Goal: Task Accomplishment & Management: Use online tool/utility

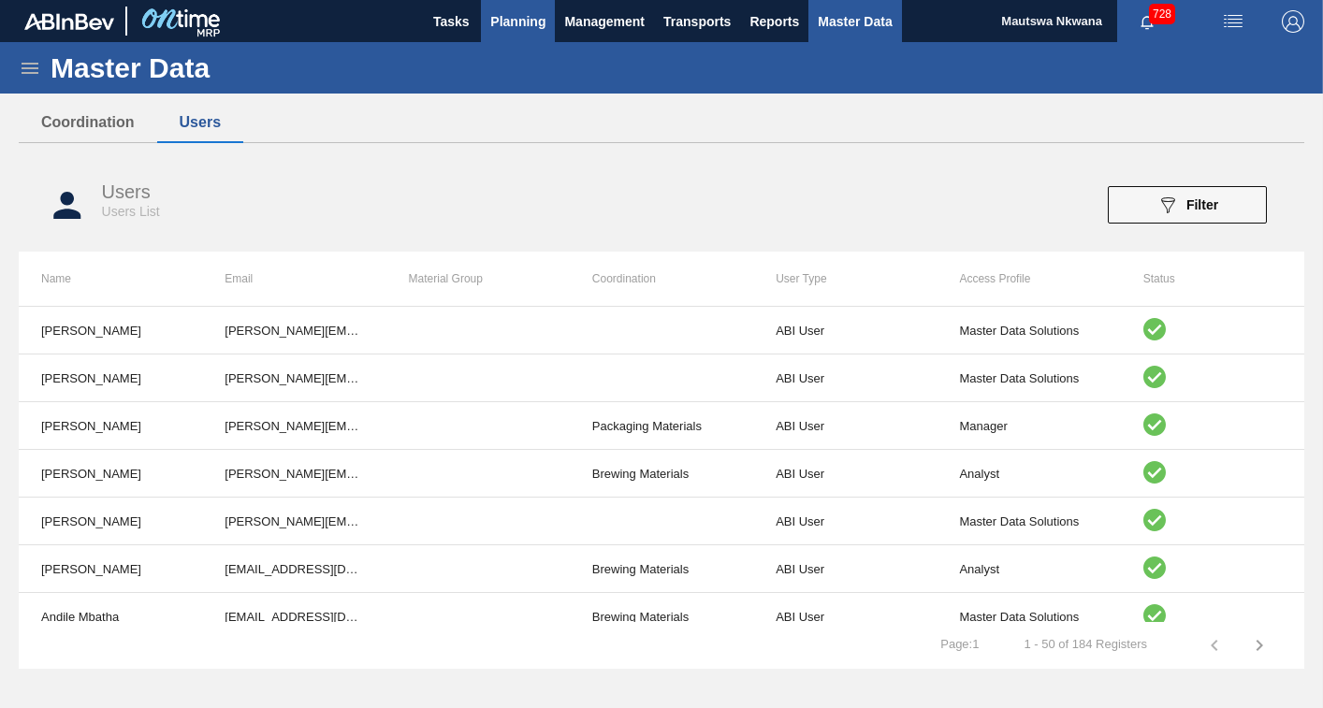
click at [522, 10] on span "Planning" at bounding box center [517, 21] width 55 height 22
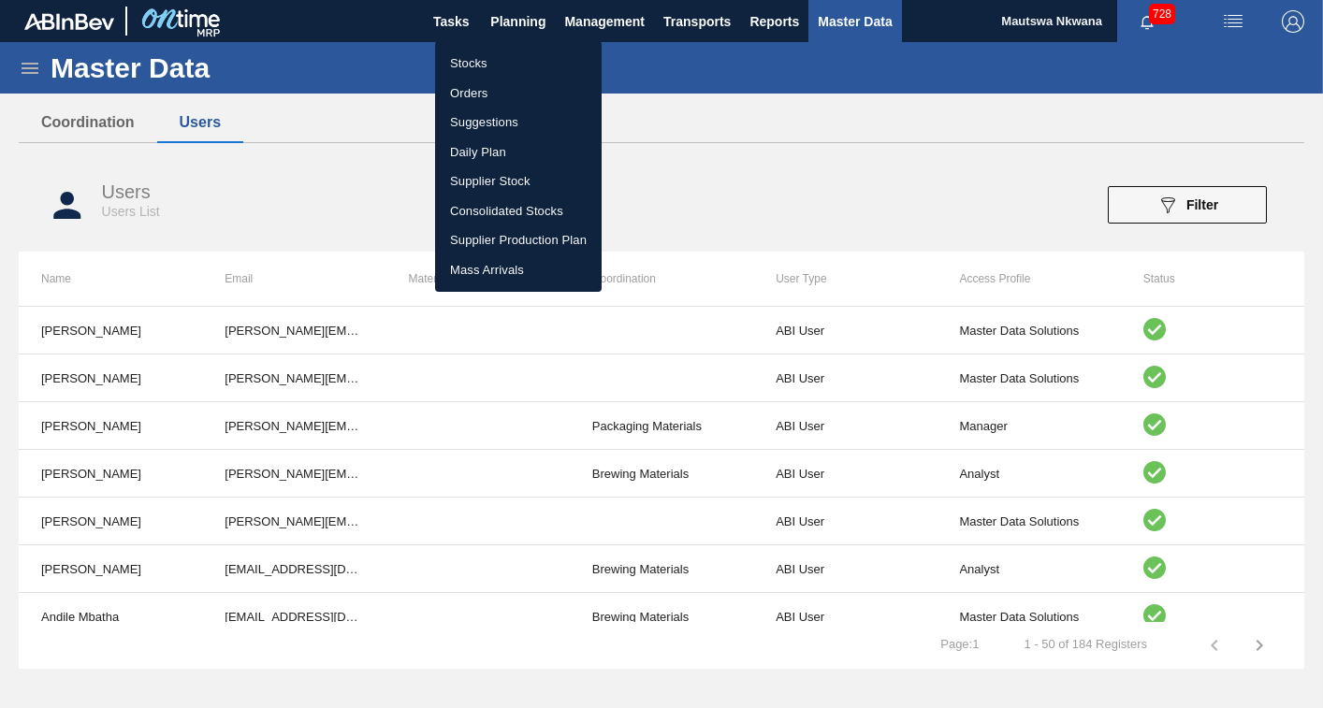
click at [477, 123] on li "Suggestions" at bounding box center [518, 123] width 167 height 30
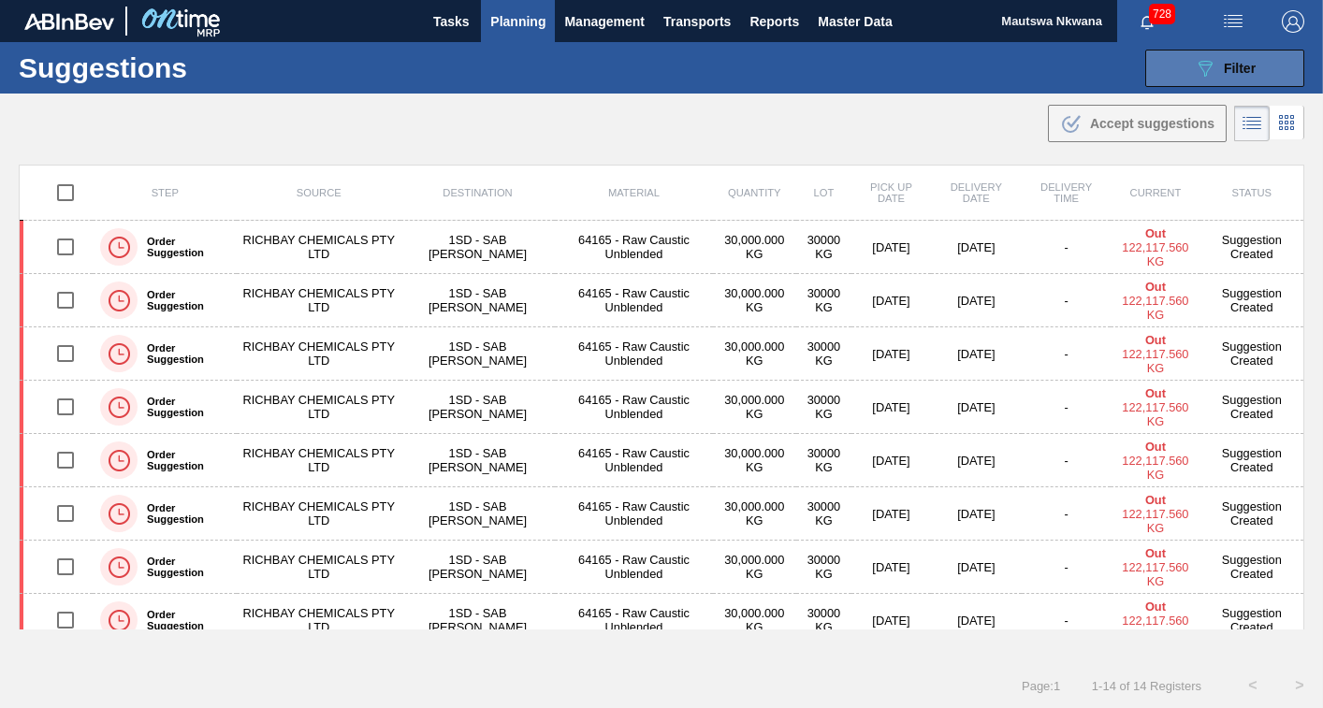
click at [1235, 60] on div "089F7B8B-B2A5-4AFE-B5C0-19BA573D28AC Filter" at bounding box center [1225, 68] width 62 height 22
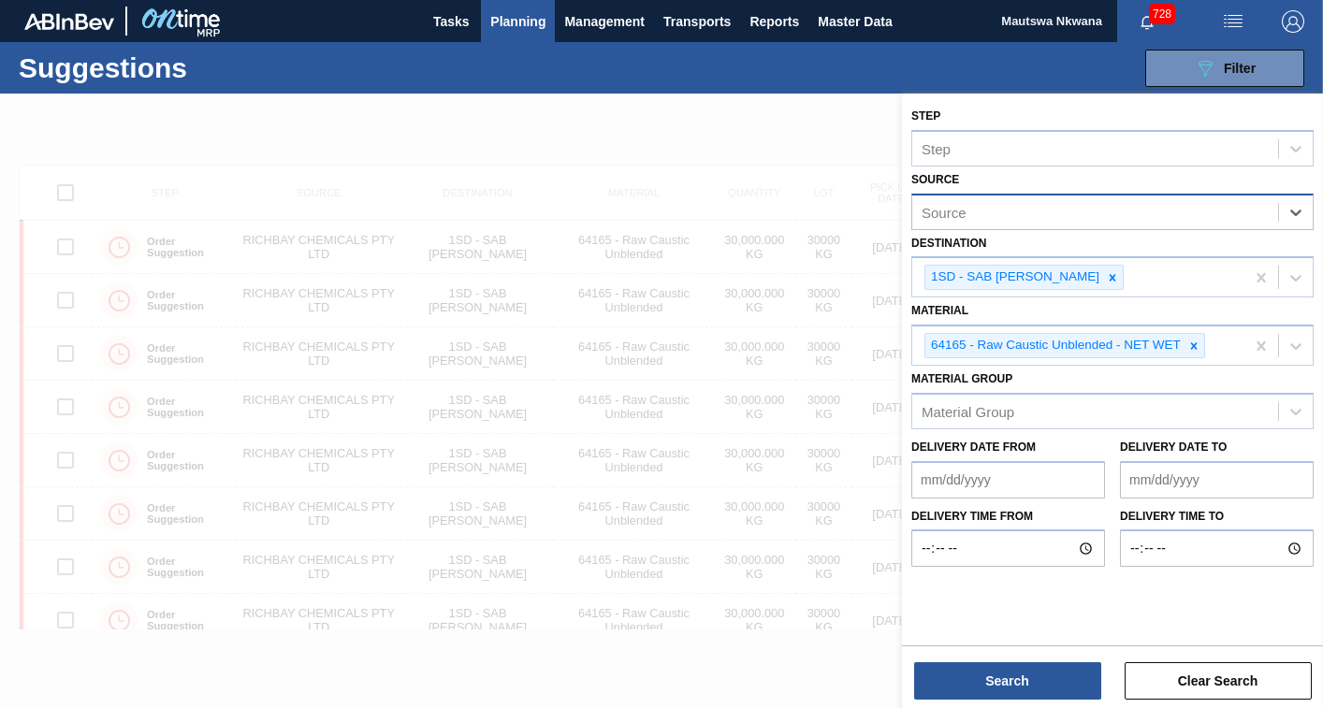
click at [1064, 211] on div "Source" at bounding box center [1095, 211] width 366 height 27
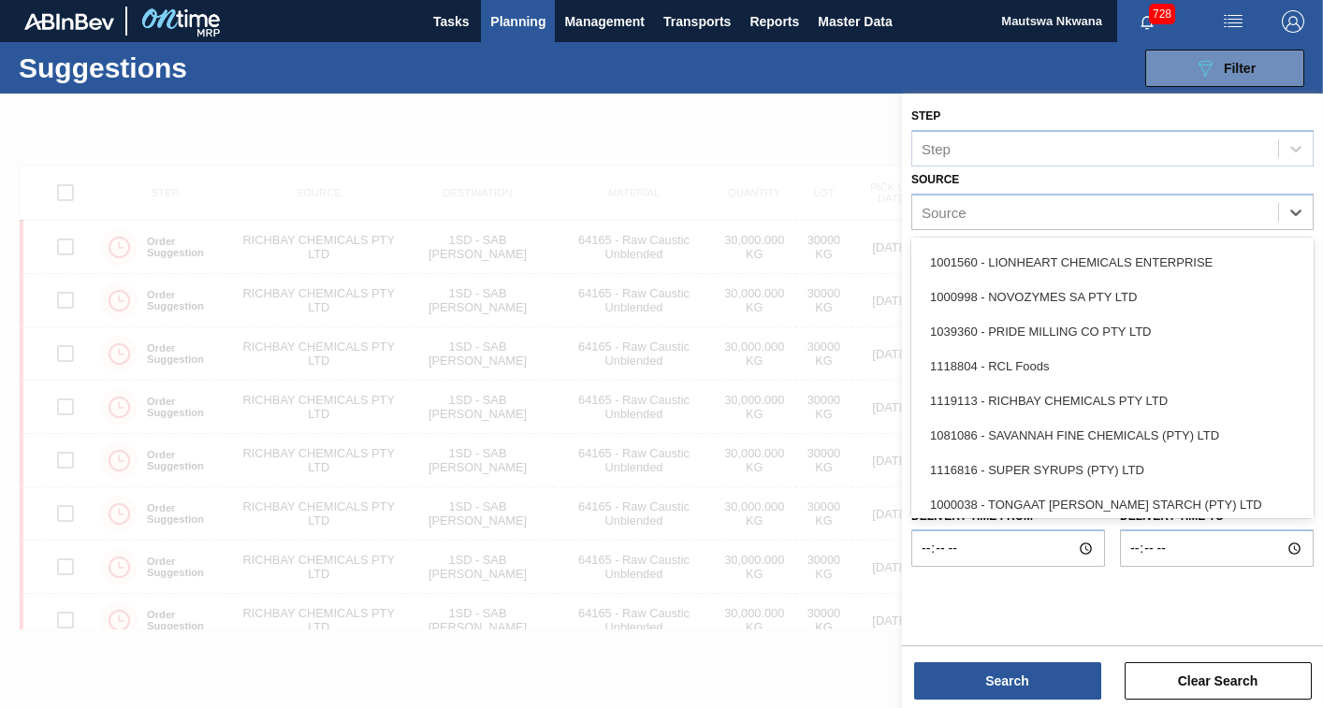
scroll to position [315, 0]
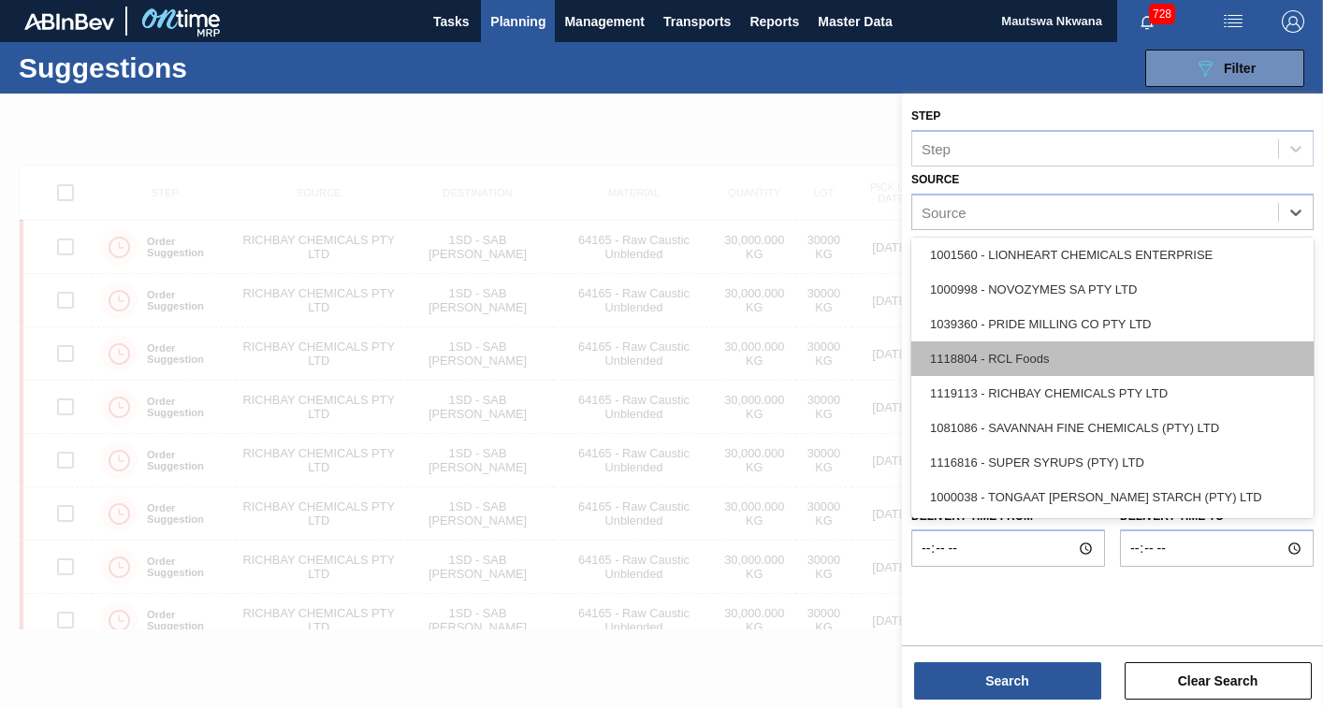
click at [1024, 355] on div "1118804 - RCL Foods" at bounding box center [1112, 358] width 402 height 35
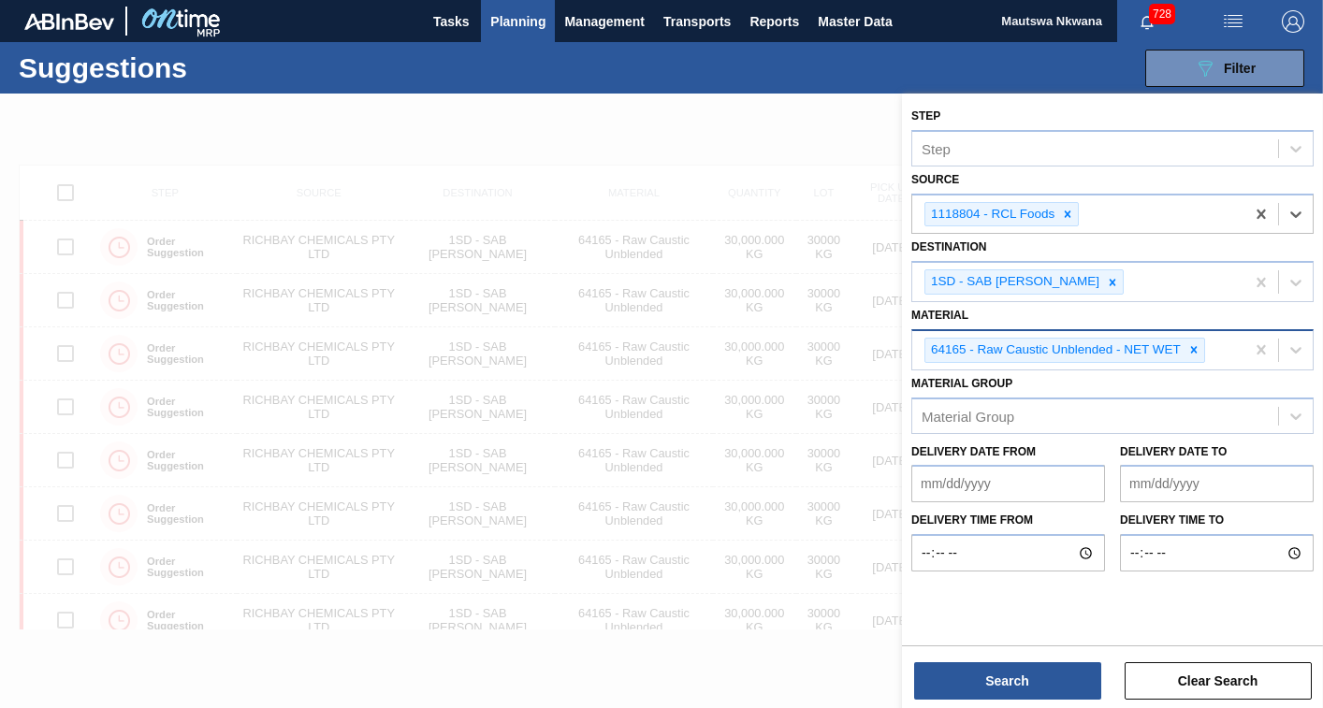
click at [1233, 351] on div "64165 - Raw Caustic Unblended - NET WET" at bounding box center [1078, 350] width 332 height 38
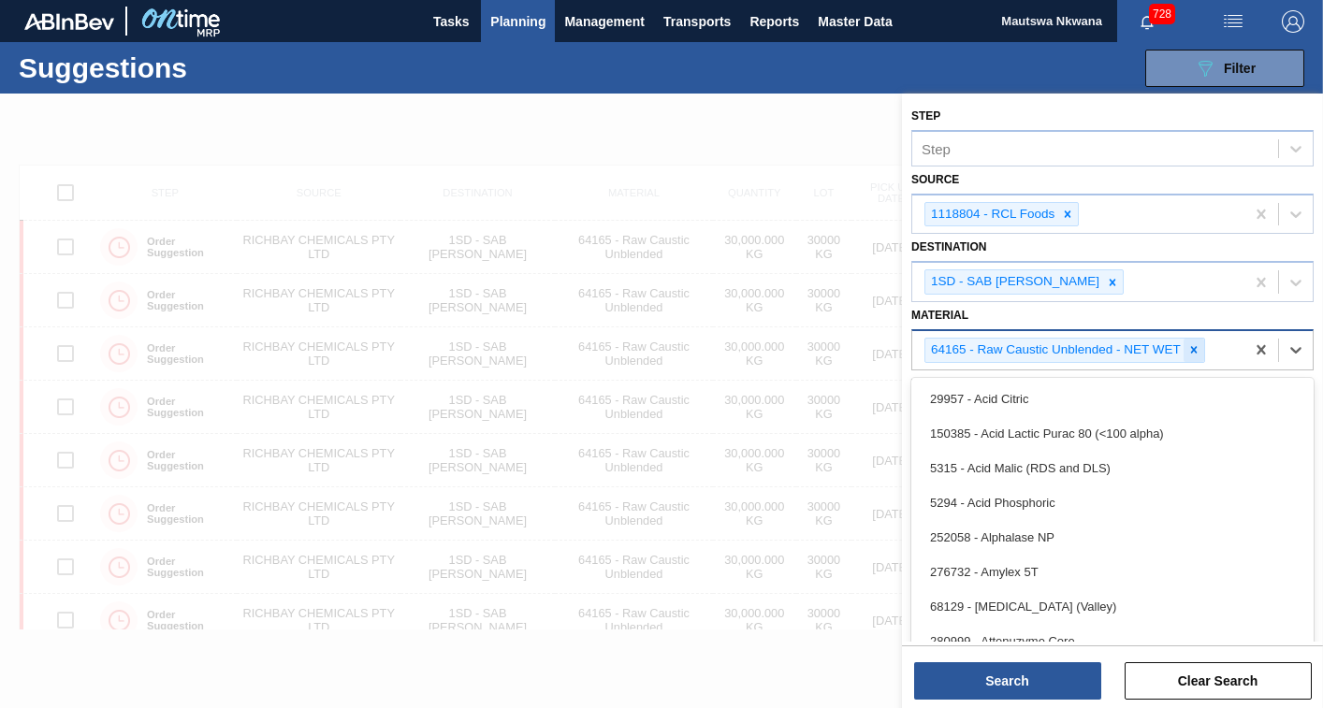
click at [1192, 347] on icon at bounding box center [1194, 350] width 7 height 7
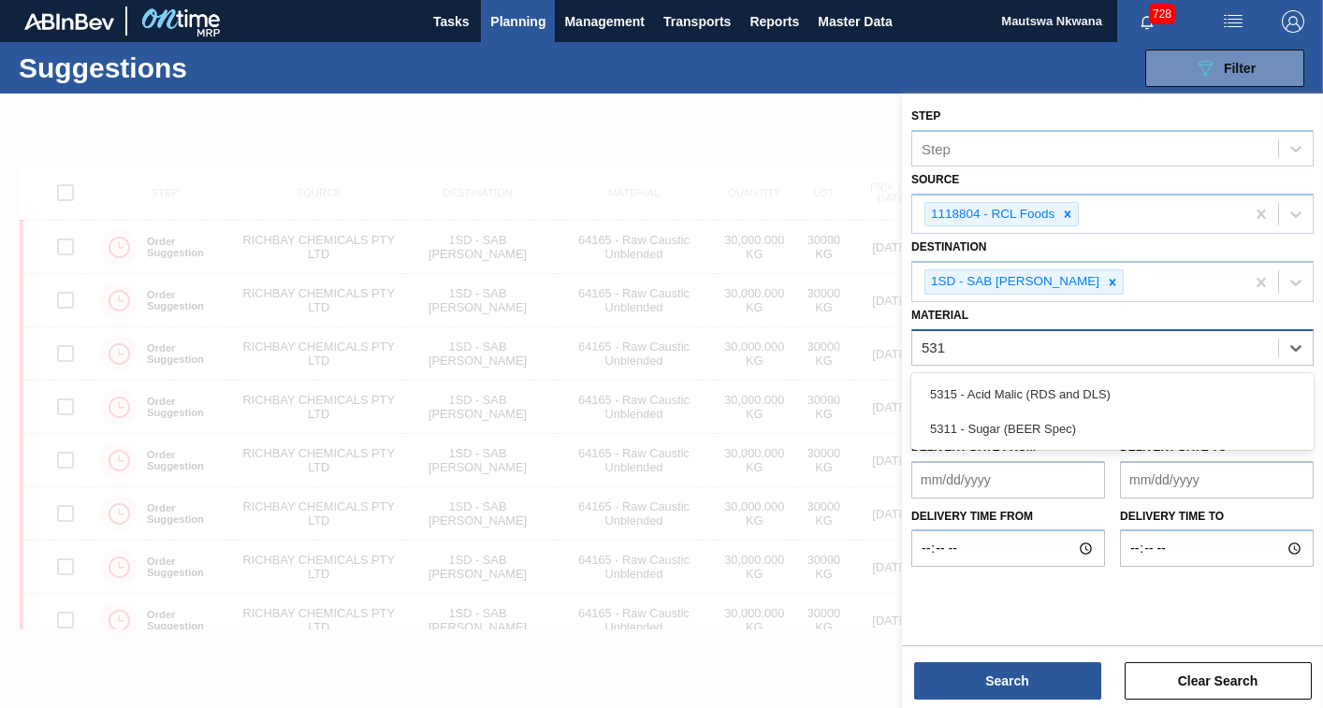
type input "5311"
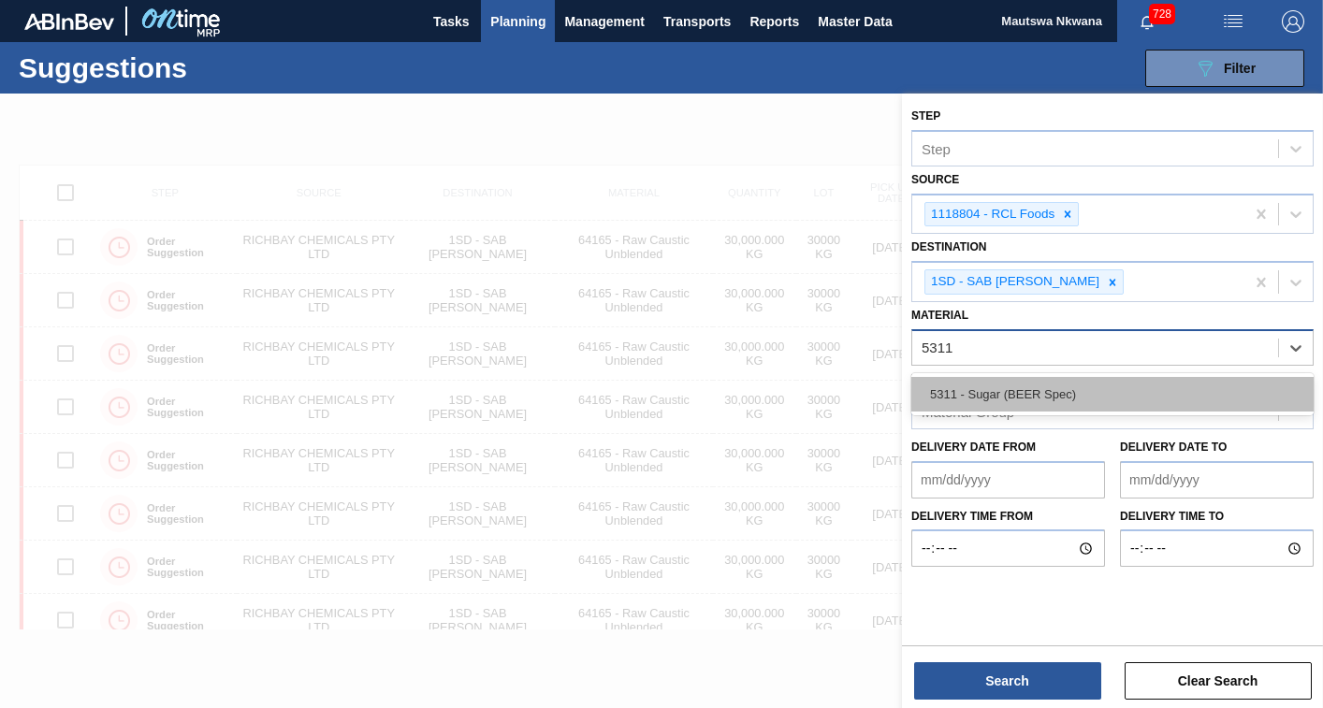
click at [1011, 392] on div "5311 - Sugar (BEER Spec)" at bounding box center [1112, 394] width 402 height 35
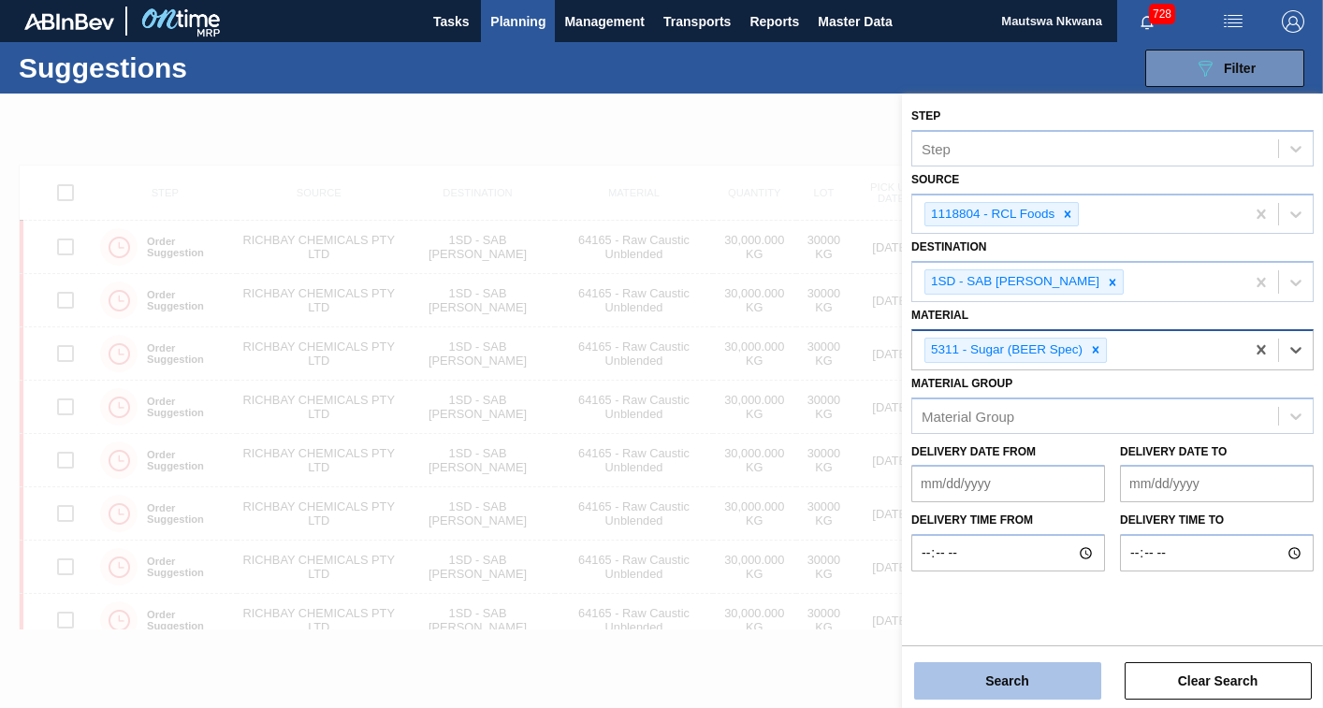
click at [1029, 683] on button "Search" at bounding box center [1007, 680] width 187 height 37
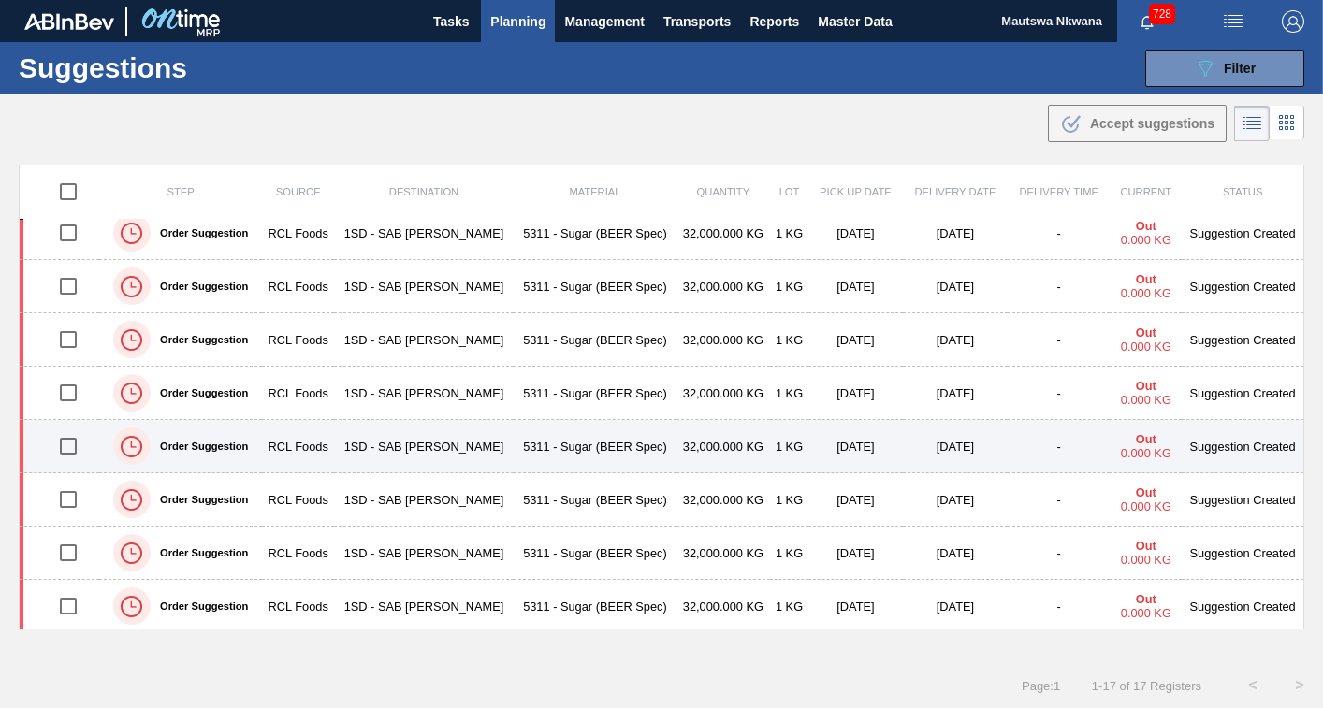
scroll to position [0, 0]
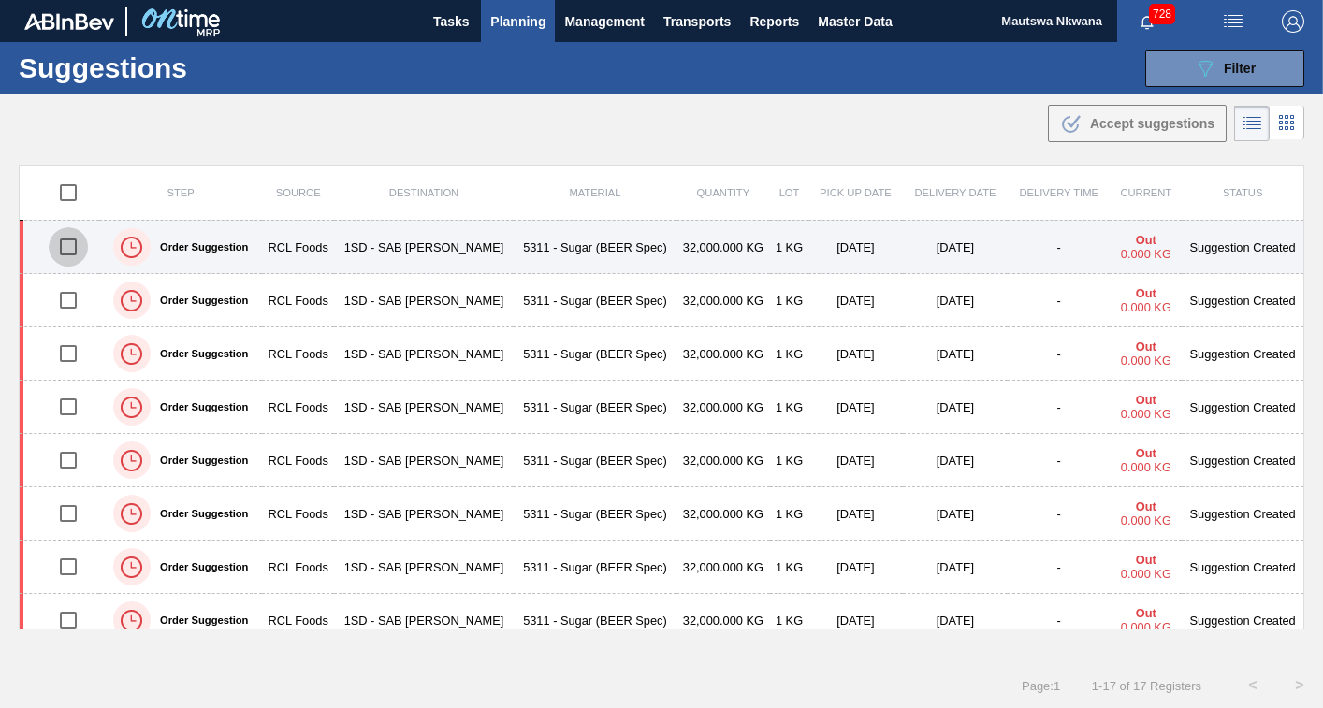
drag, startPoint x: 66, startPoint y: 245, endPoint x: 101, endPoint y: 253, distance: 35.4
click at [66, 245] on input "checkbox" at bounding box center [68, 246] width 39 height 39
checkbox input "true"
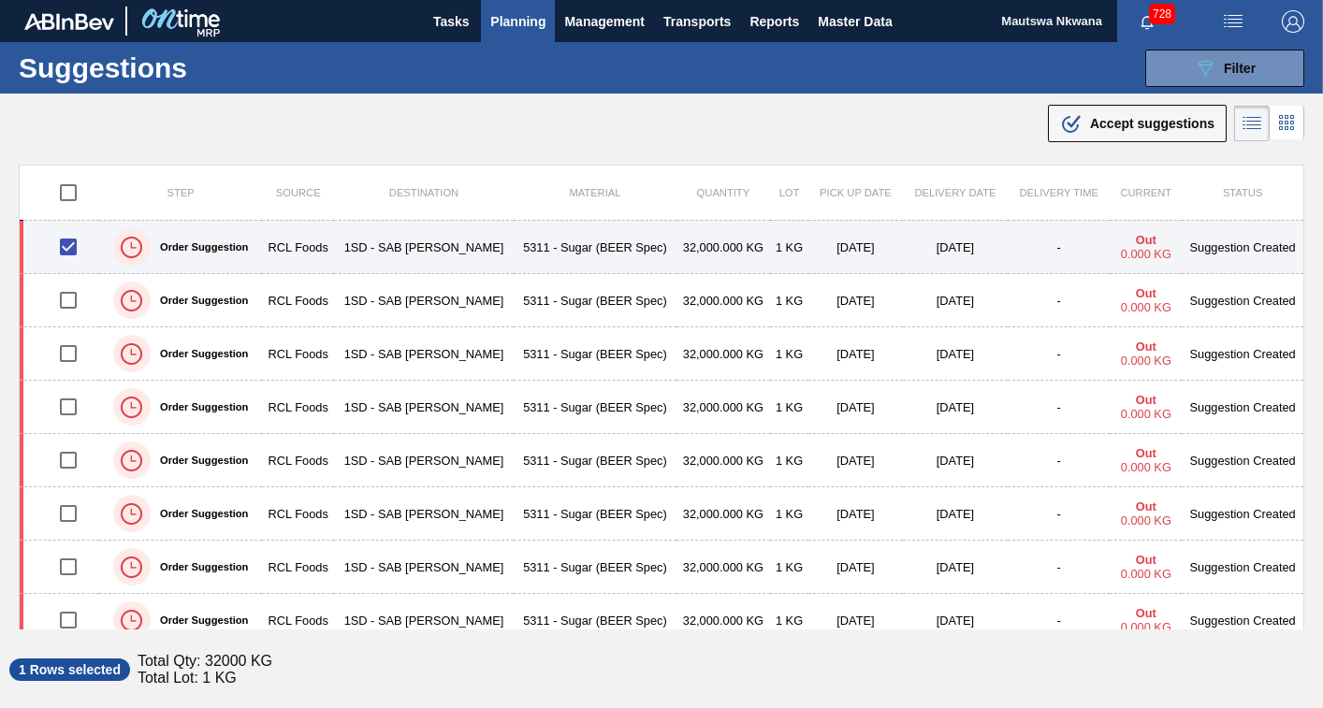
click at [309, 252] on td "RCL Foods" at bounding box center [297, 247] width 71 height 53
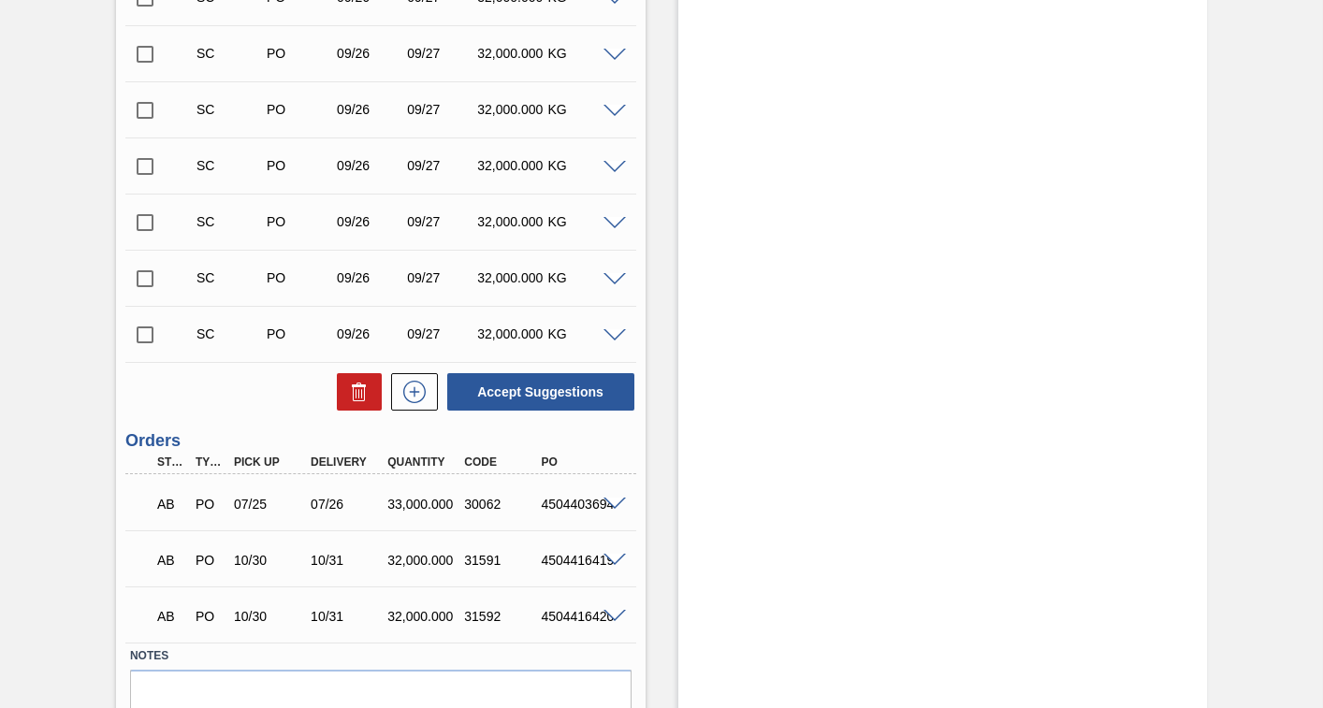
scroll to position [1064, 0]
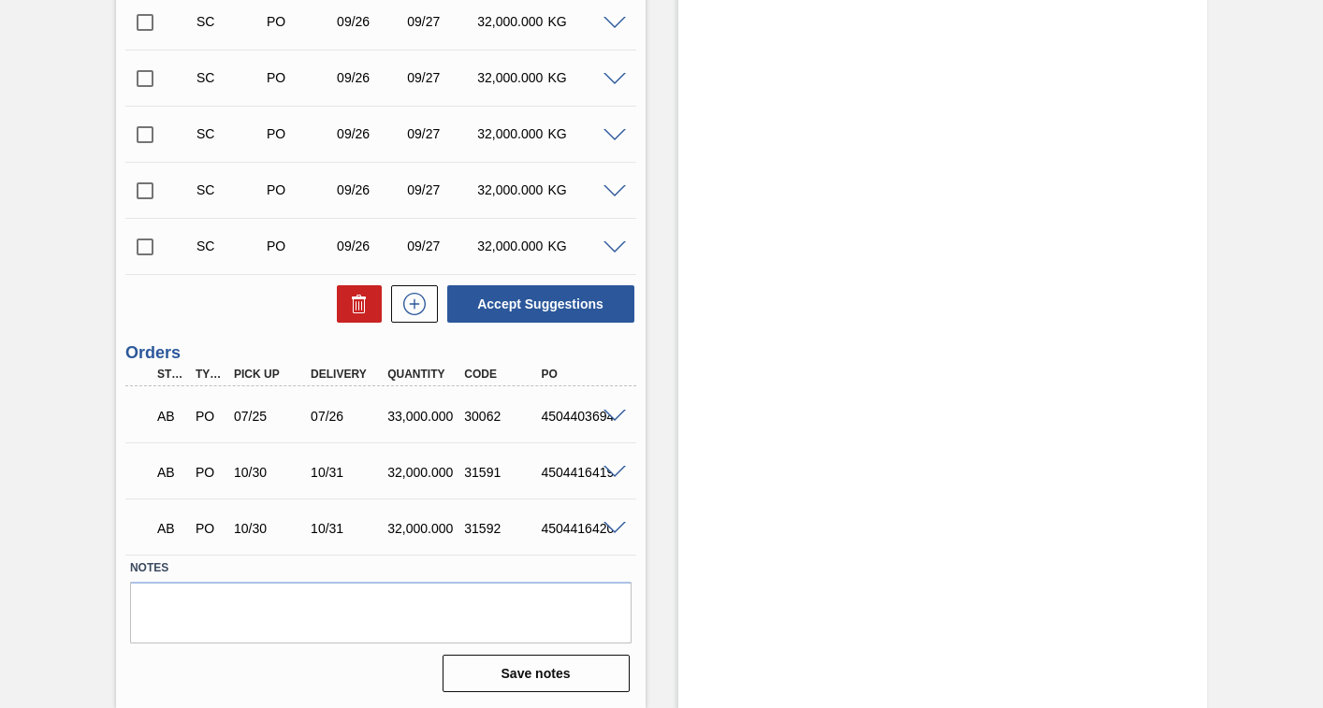
click at [144, 248] on input "checkbox" at bounding box center [144, 246] width 39 height 39
click at [610, 245] on span at bounding box center [614, 248] width 22 height 14
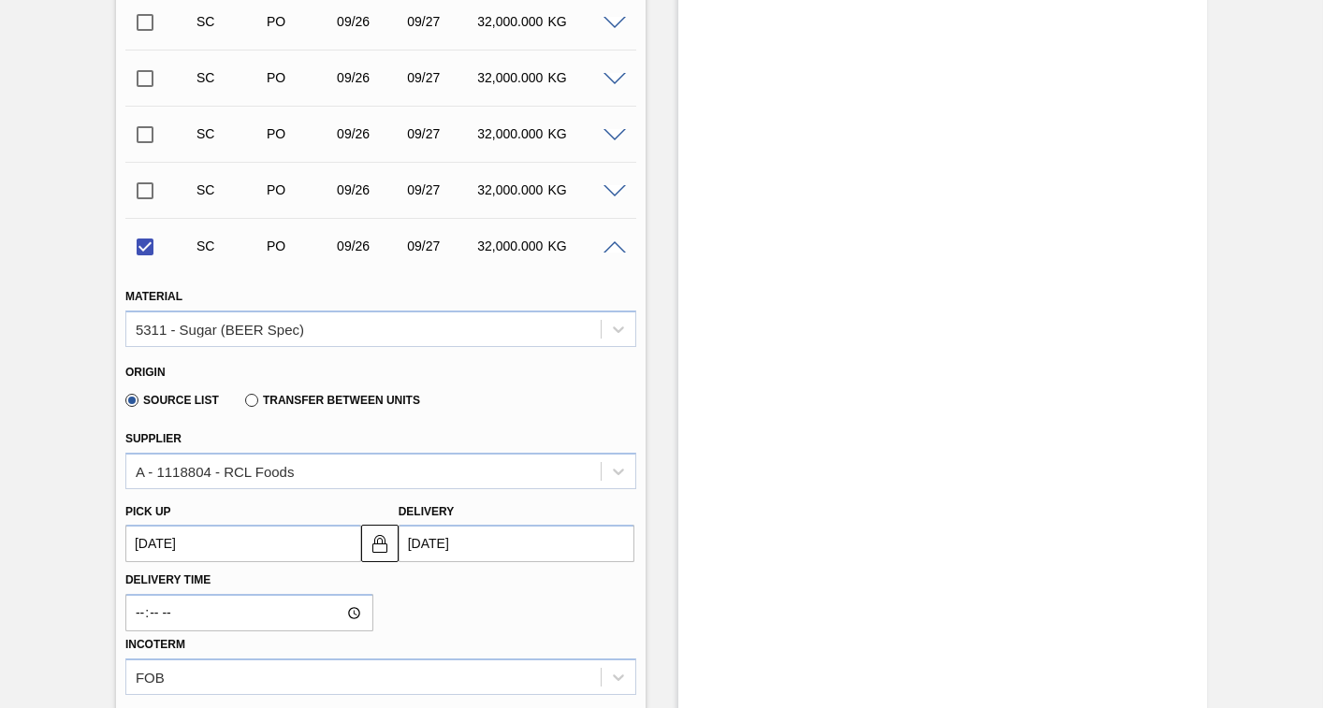
click at [283, 547] on up3252586202 "[DATE]" at bounding box center [243, 543] width 236 height 37
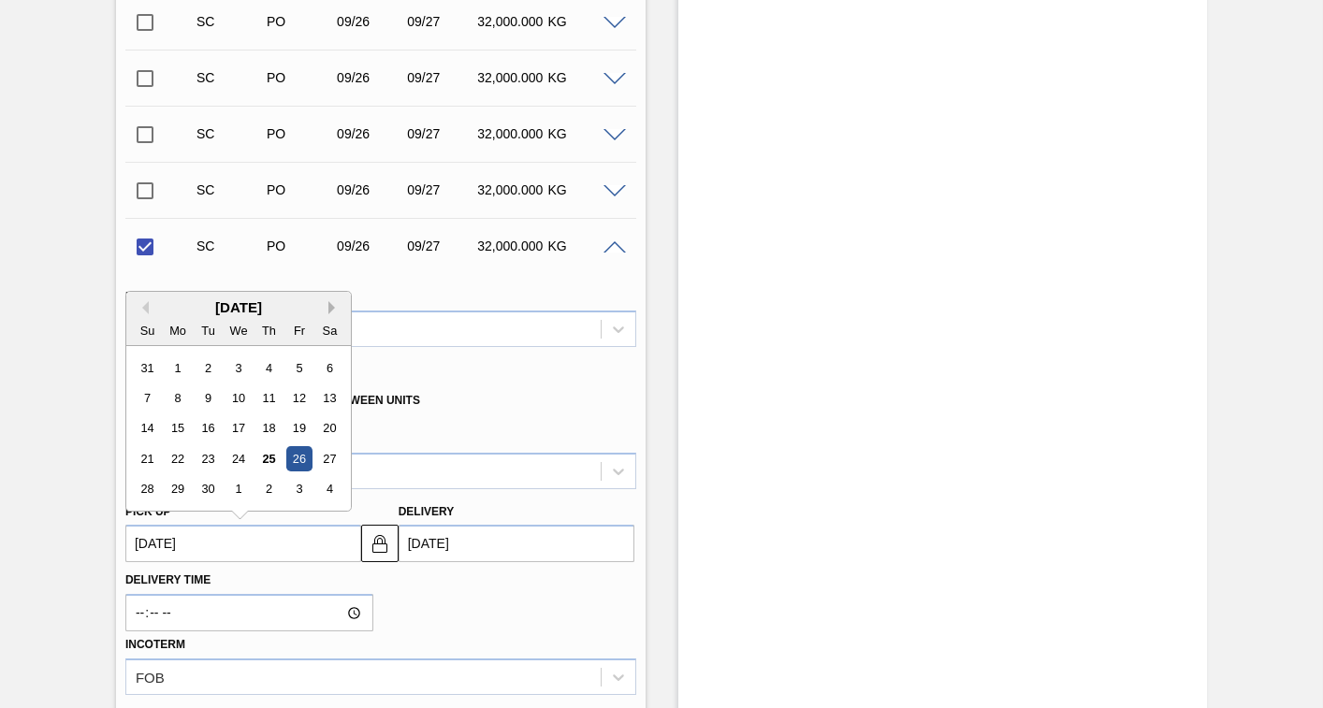
click at [331, 302] on button "Next Month" at bounding box center [334, 307] width 13 height 13
click at [299, 485] on div "31" at bounding box center [298, 489] width 25 height 25
checkbox input "false"
type up3252586202 "[DATE]"
type input "[DATE]"
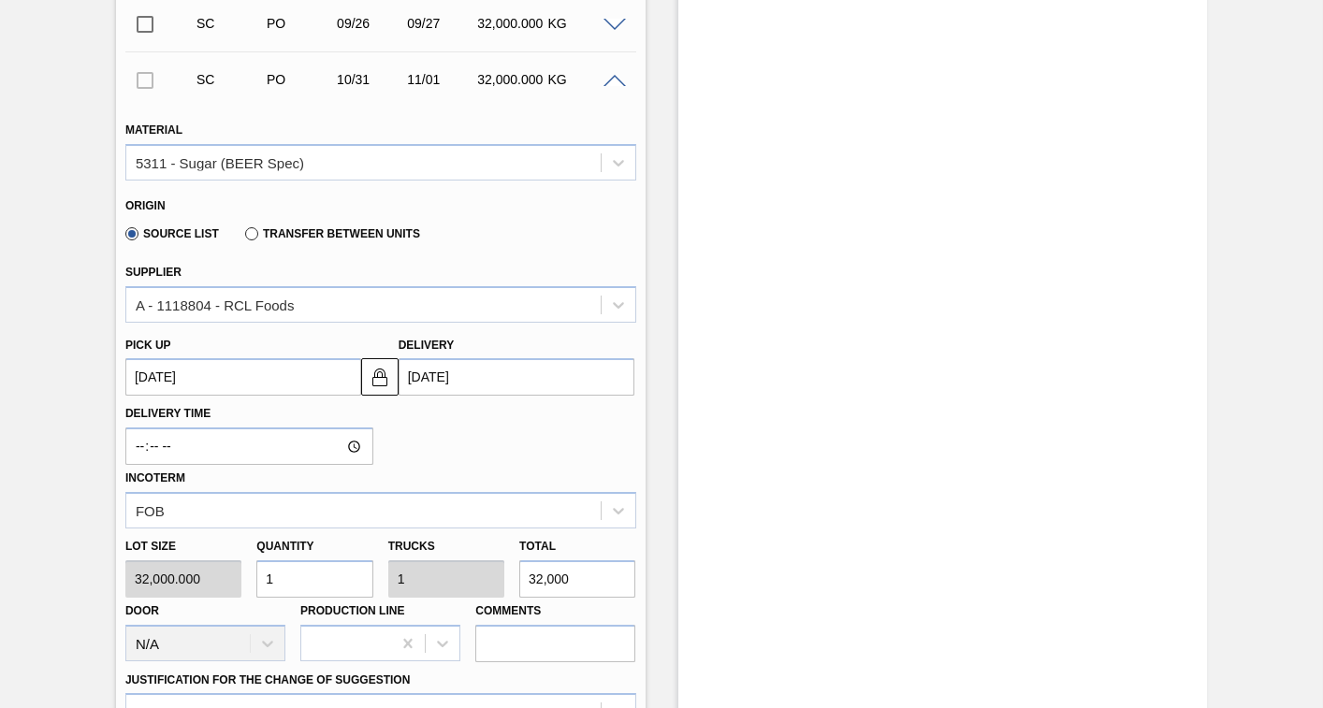
scroll to position [1344, 0]
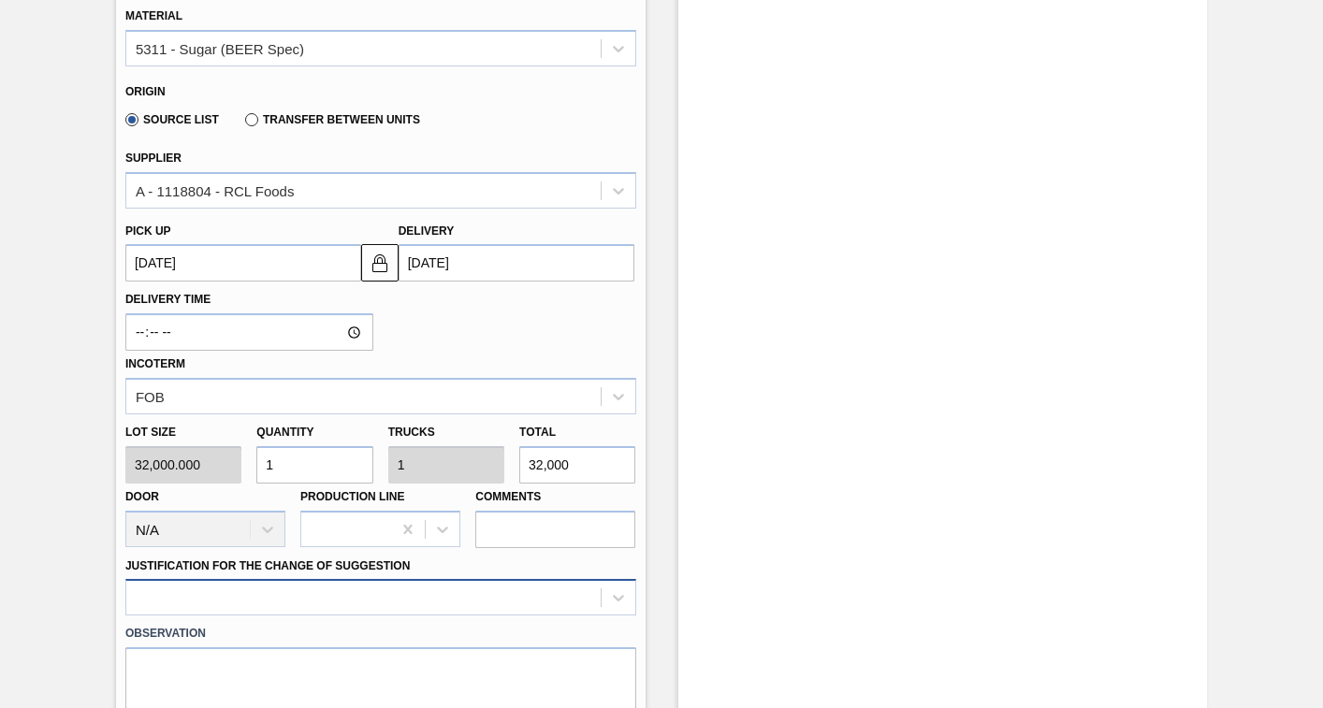
click at [343, 596] on div at bounding box center [380, 597] width 511 height 36
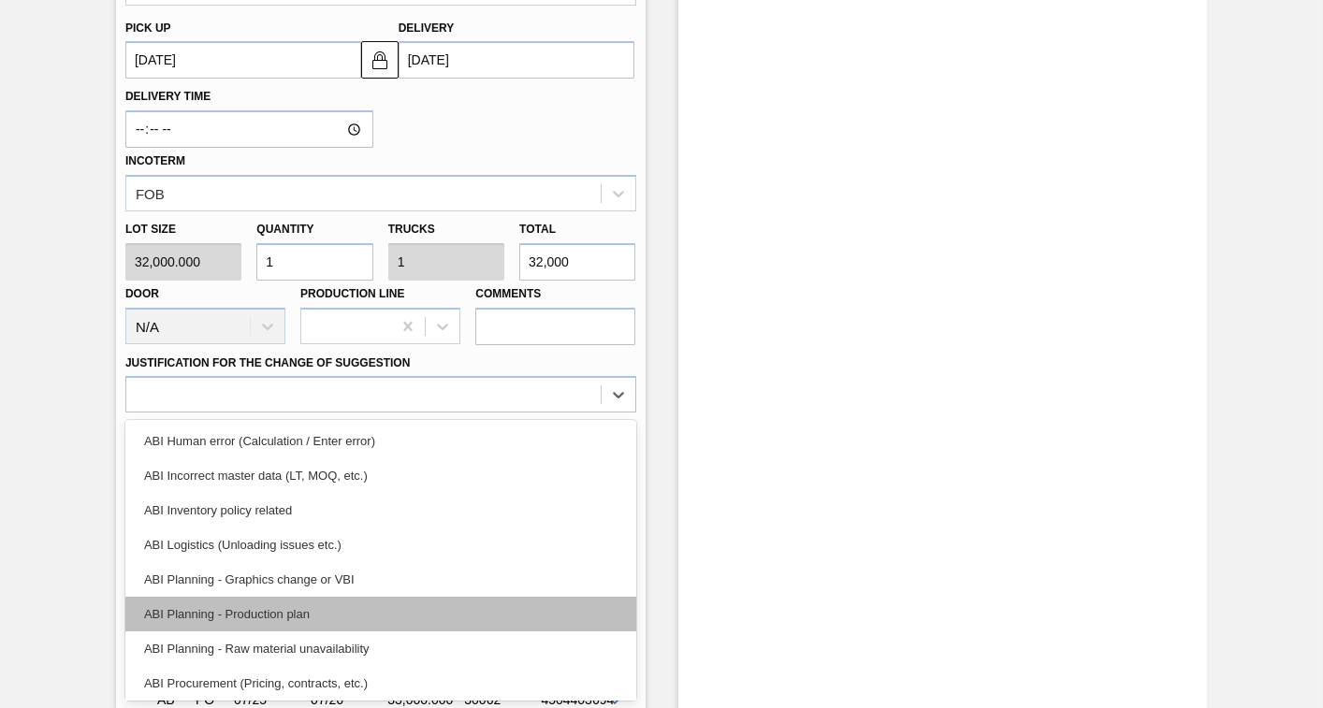
click at [238, 611] on div "ABI Planning - Production plan" at bounding box center [380, 614] width 511 height 35
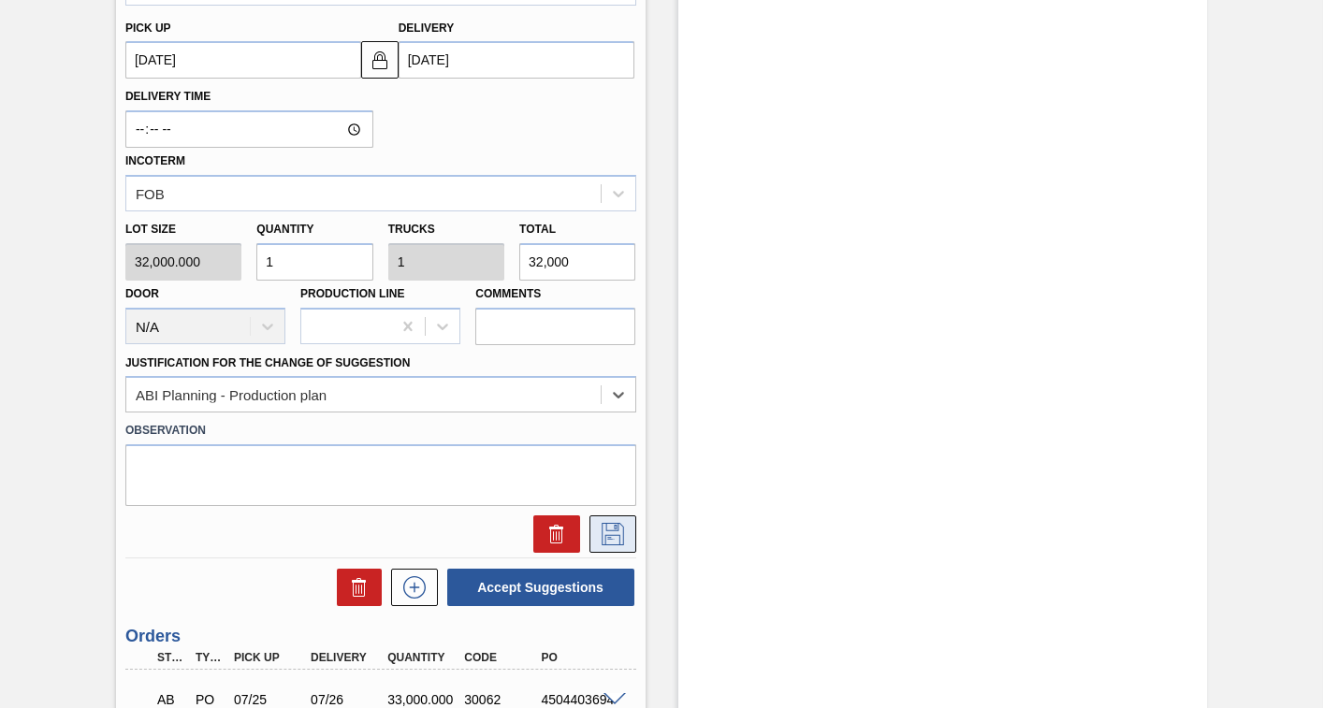
click at [616, 528] on icon at bounding box center [613, 534] width 22 height 22
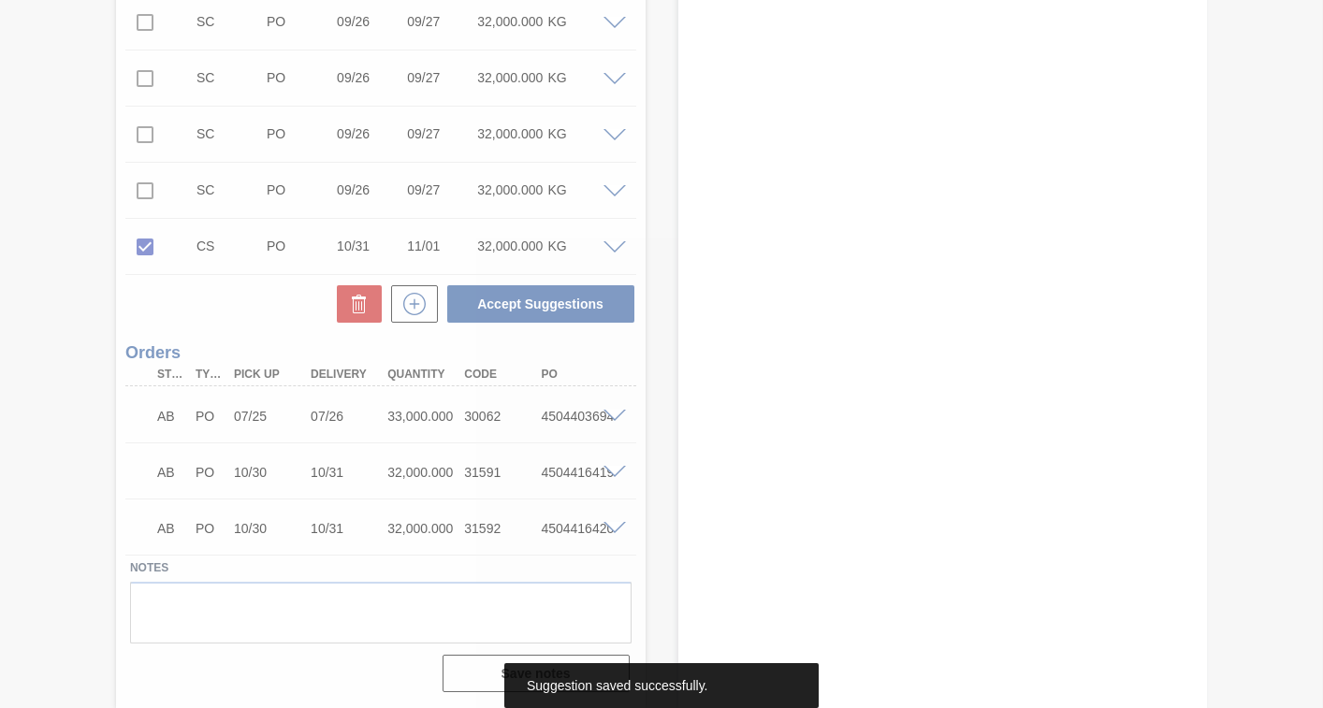
scroll to position [1064, 0]
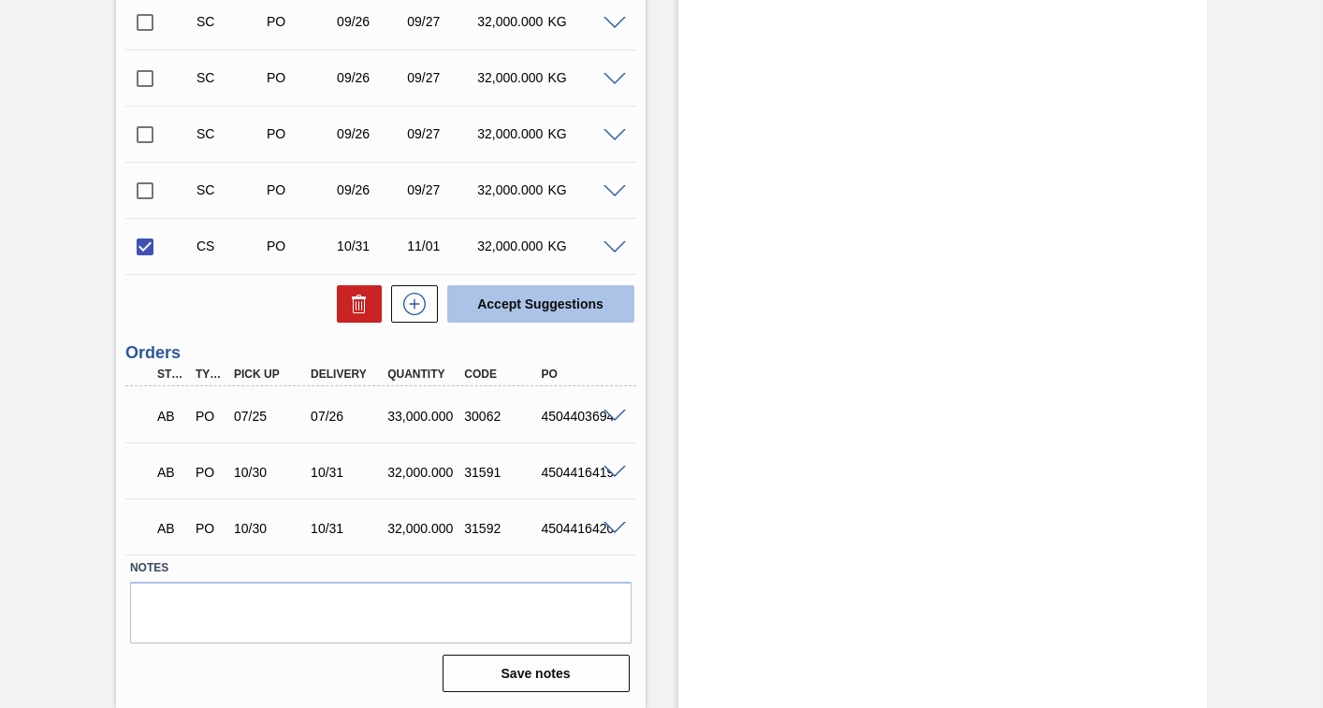
click at [536, 301] on button "Accept Suggestions" at bounding box center [540, 303] width 187 height 37
checkbox input "false"
